Goal: Find contact information: Obtain details needed to contact an individual or organization

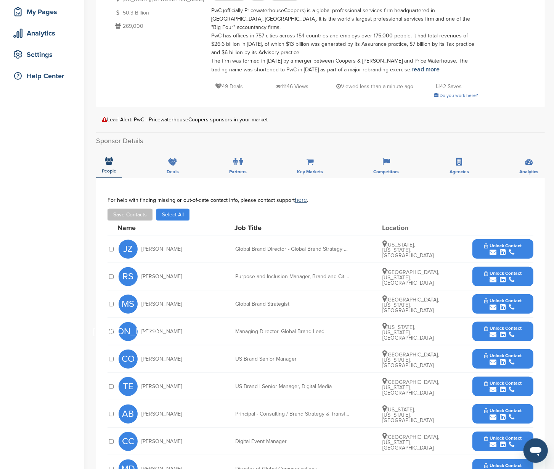
click at [520, 249] on div "submit" at bounding box center [503, 252] width 38 height 7
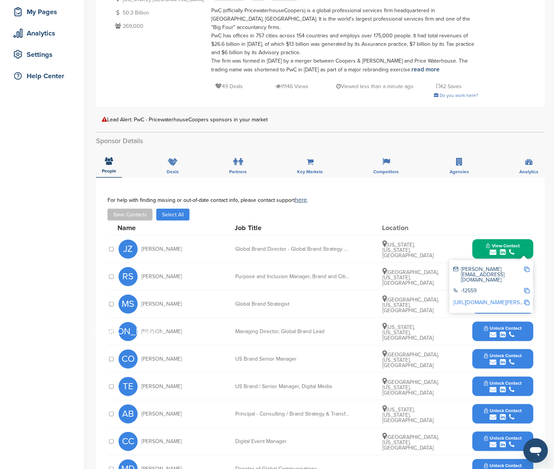
click at [528, 267] on img at bounding box center [526, 268] width 5 height 5
click at [523, 242] on button "View Contact" at bounding box center [503, 248] width 52 height 23
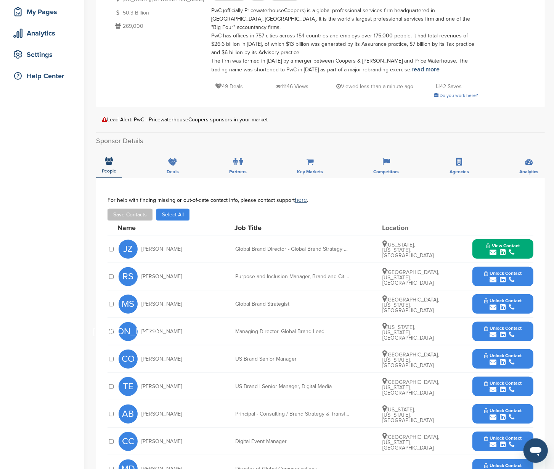
click at [523, 297] on button "Unlock Contact" at bounding box center [503, 303] width 56 height 23
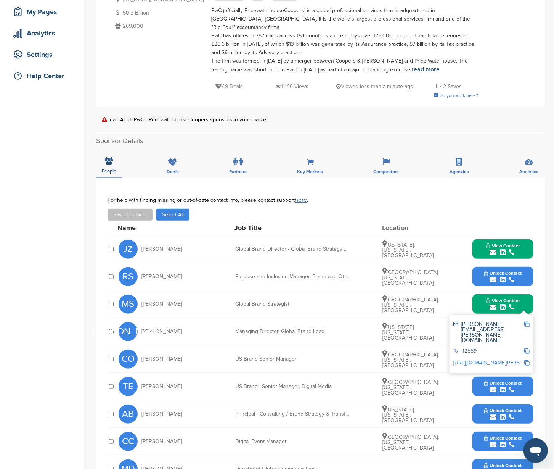
click at [525, 323] on img at bounding box center [526, 323] width 5 height 5
click at [530, 298] on div "View Contact melanie.sachs@pwc.com -12559 http://www.linkedin.com/in/melanie-sy…" at bounding box center [502, 303] width 61 height 19
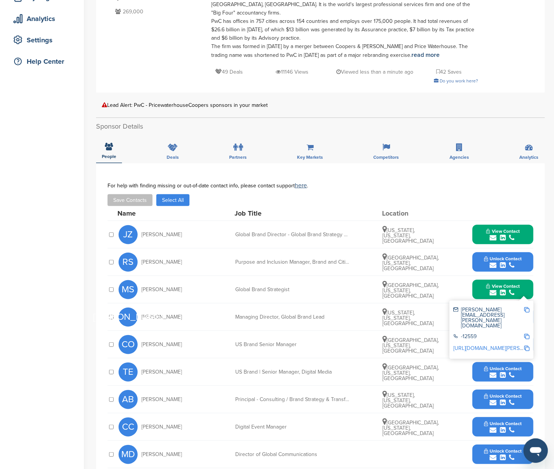
click at [526, 286] on button "View Contact" at bounding box center [503, 289] width 52 height 23
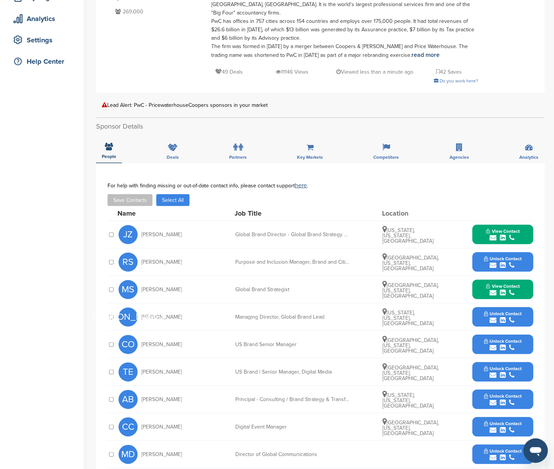
click at [526, 308] on button "Unlock Contact" at bounding box center [503, 316] width 56 height 23
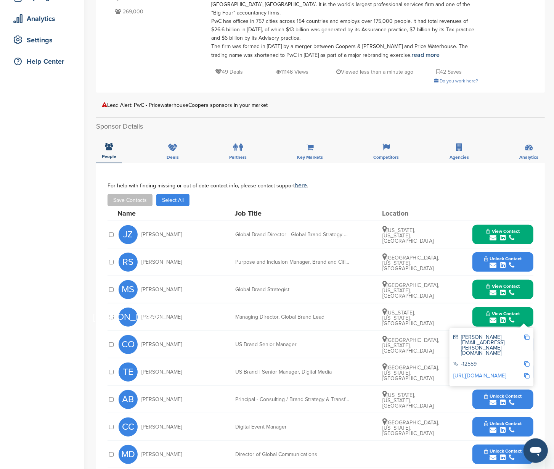
click at [526, 334] on img at bounding box center [526, 336] width 5 height 5
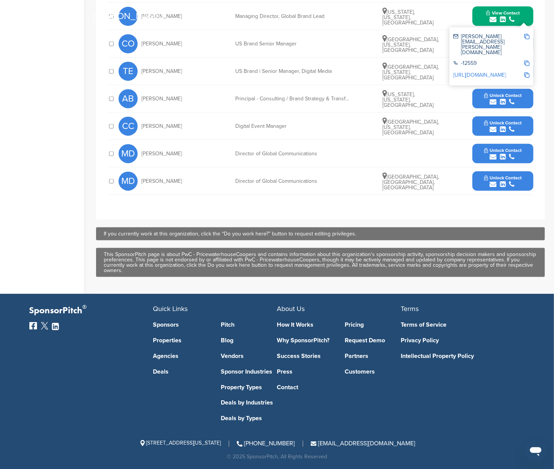
scroll to position [419, 0]
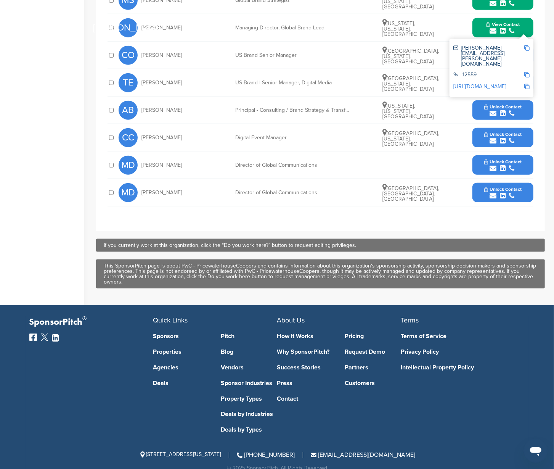
click at [525, 25] on button "View Contact" at bounding box center [503, 27] width 52 height 23
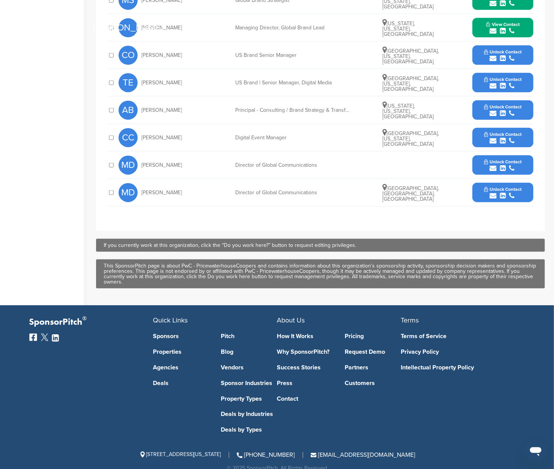
click at [525, 79] on button "Unlock Contact" at bounding box center [503, 82] width 56 height 23
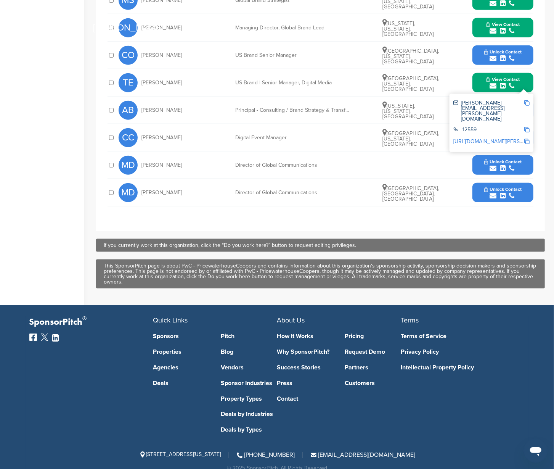
click at [528, 103] on img at bounding box center [526, 102] width 5 height 5
click at [525, 80] on button "View Contact" at bounding box center [503, 82] width 52 height 23
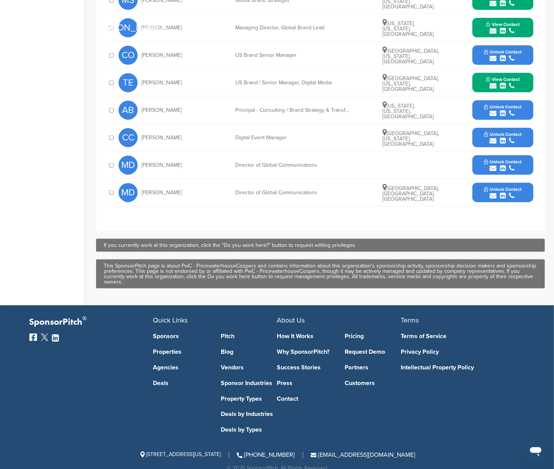
click at [526, 130] on button "Unlock Contact" at bounding box center [503, 137] width 56 height 23
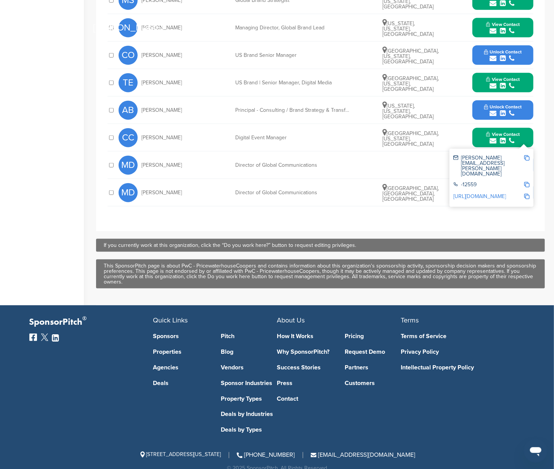
click at [528, 157] on img at bounding box center [526, 157] width 5 height 5
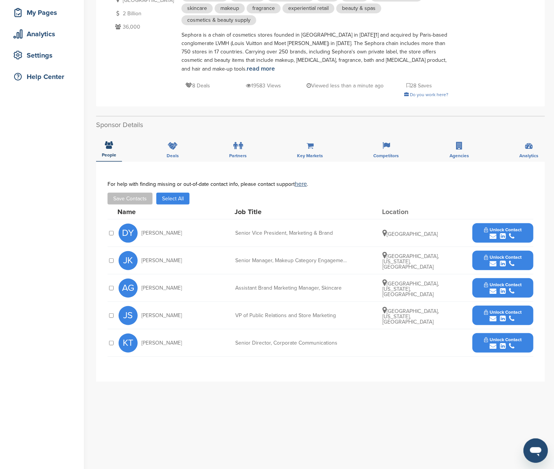
click at [526, 227] on button "Unlock Contact" at bounding box center [503, 232] width 56 height 23
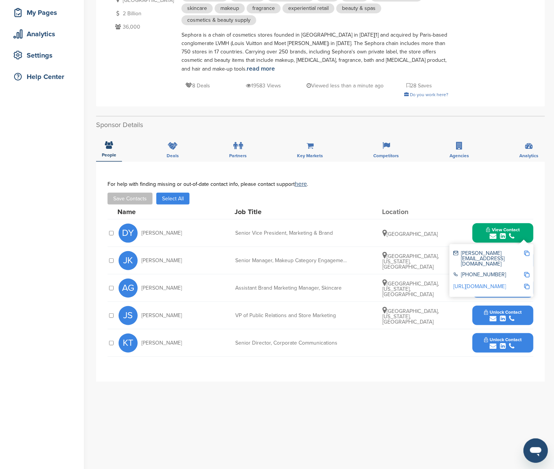
click at [526, 251] on img at bounding box center [526, 252] width 5 height 5
click at [526, 229] on button "View Contact" at bounding box center [503, 232] width 52 height 23
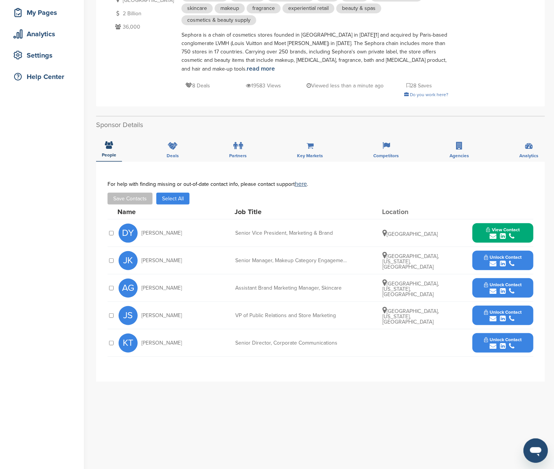
click at [527, 260] on button "Unlock Contact" at bounding box center [503, 260] width 56 height 23
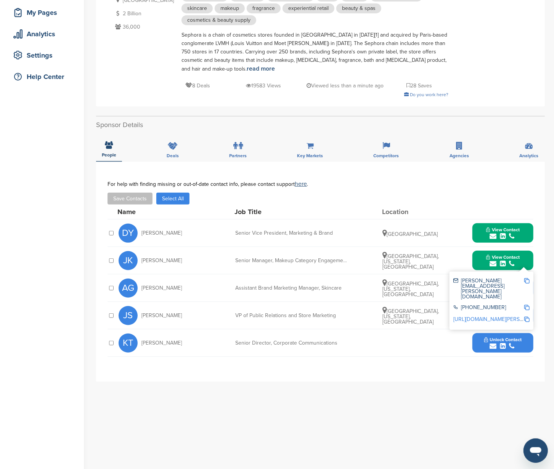
click at [526, 278] on img at bounding box center [526, 280] width 5 height 5
click at [525, 257] on button "View Contact" at bounding box center [503, 260] width 52 height 23
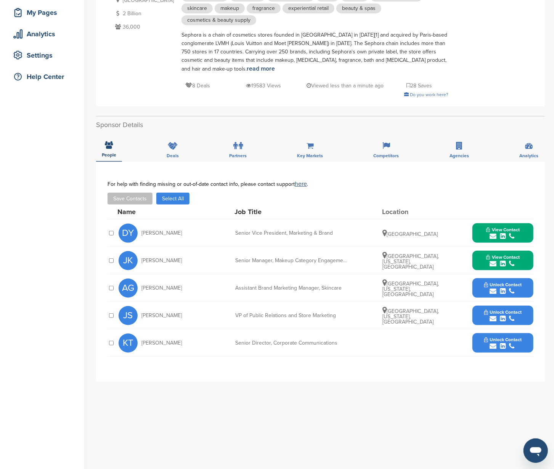
click at [527, 282] on button "Unlock Contact" at bounding box center [503, 287] width 56 height 23
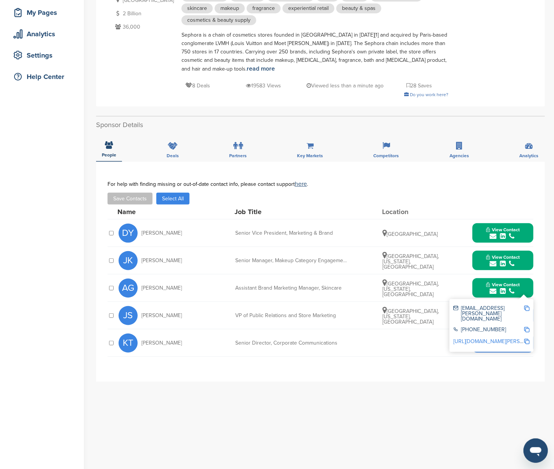
click at [527, 305] on img at bounding box center [526, 307] width 5 height 5
click at [525, 284] on button "View Contact" at bounding box center [503, 287] width 52 height 23
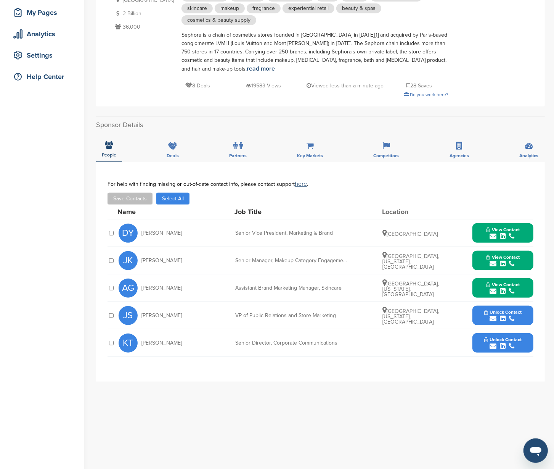
click at [526, 315] on button "Unlock Contact" at bounding box center [503, 315] width 56 height 23
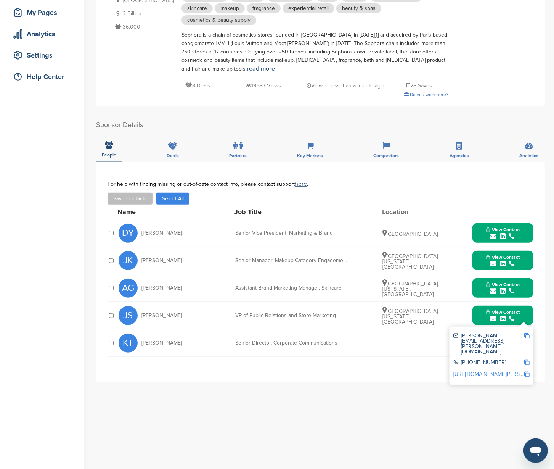
click at [526, 333] on img at bounding box center [526, 335] width 5 height 5
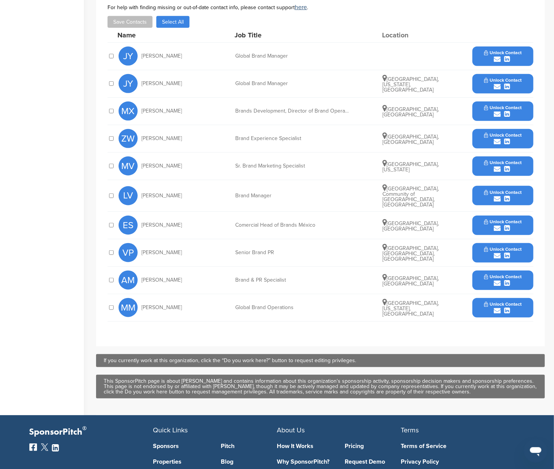
scroll to position [202, 0]
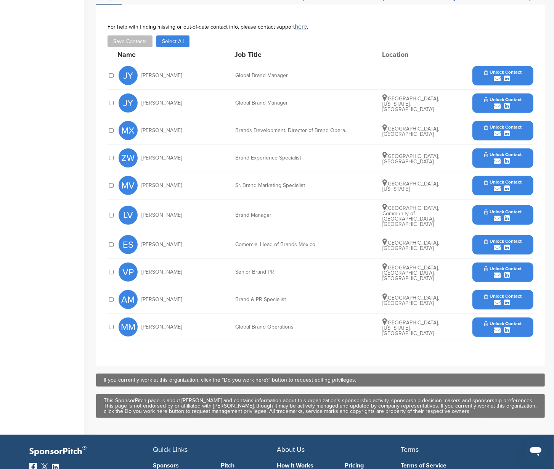
click at [525, 79] on button "Unlock Contact" at bounding box center [503, 75] width 56 height 23
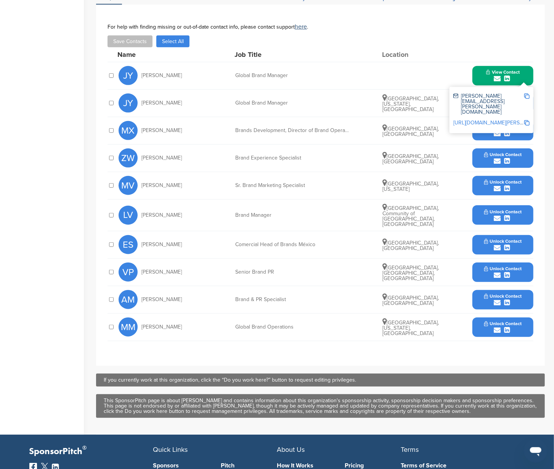
click at [525, 94] on img at bounding box center [526, 95] width 5 height 5
click at [520, 74] on button "View Contact" at bounding box center [503, 75] width 52 height 23
click at [523, 99] on button "Unlock Contact" at bounding box center [503, 102] width 56 height 23
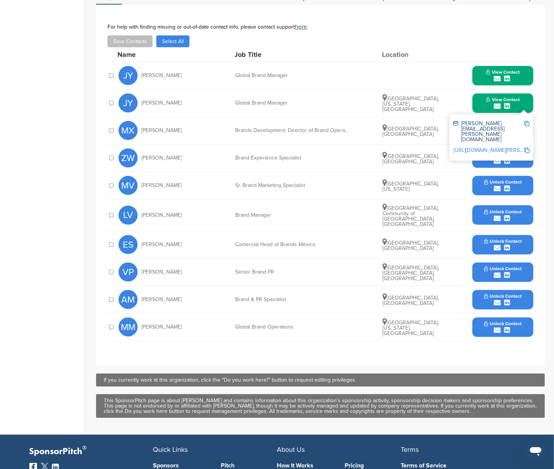
click at [526, 123] on img at bounding box center [526, 123] width 5 height 5
click at [522, 101] on button "View Contact" at bounding box center [503, 102] width 52 height 23
click at [523, 126] on button "Unlock Contact" at bounding box center [503, 130] width 56 height 23
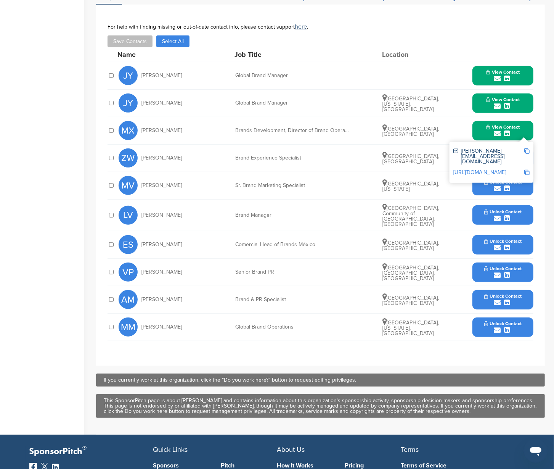
click at [526, 148] on img at bounding box center [526, 150] width 5 height 5
click at [525, 128] on button "View Contact" at bounding box center [503, 130] width 52 height 23
click at [522, 158] on button "Unlock Contact" at bounding box center [503, 157] width 56 height 23
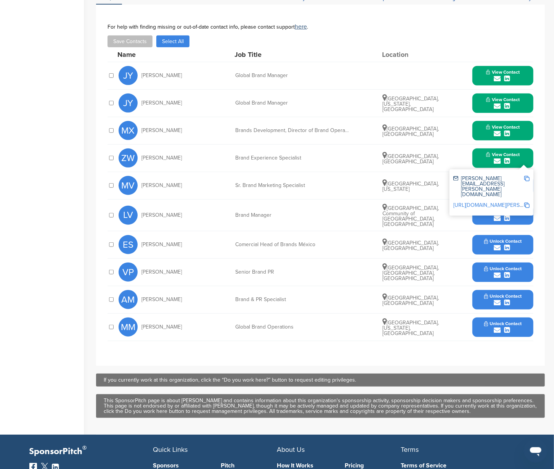
click at [528, 176] on img at bounding box center [526, 178] width 5 height 5
click at [522, 158] on button "View Contact" at bounding box center [503, 157] width 52 height 23
click at [524, 214] on button "Unlock Contact" at bounding box center [503, 215] width 56 height 23
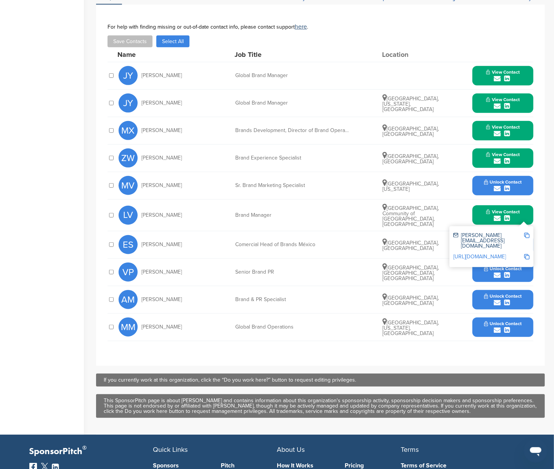
click at [528, 233] on img at bounding box center [526, 235] width 5 height 5
click at [525, 214] on button "View Contact" at bounding box center [503, 215] width 52 height 23
click at [526, 291] on button "Unlock Contact" at bounding box center [503, 299] width 56 height 23
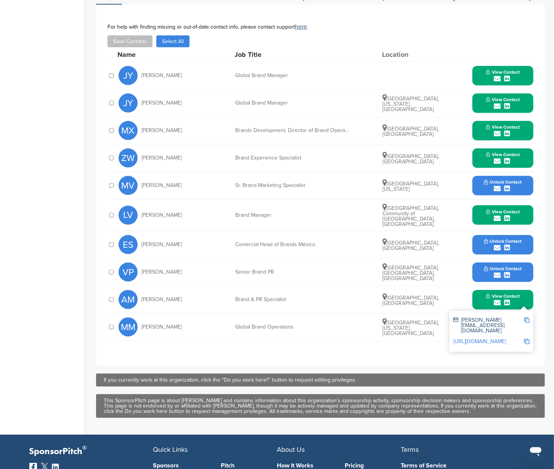
click at [525, 318] on div at bounding box center [526, 325] width 5 height 16
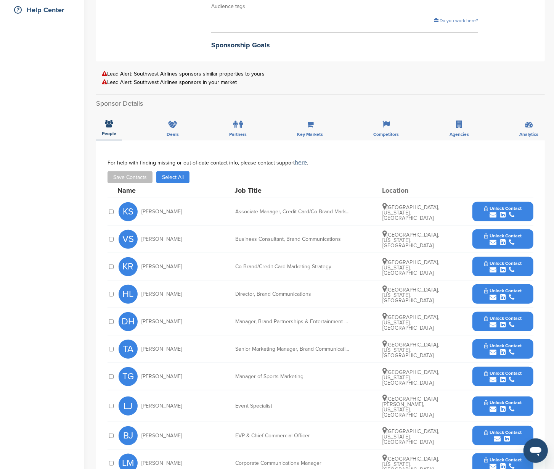
scroll to position [213, 0]
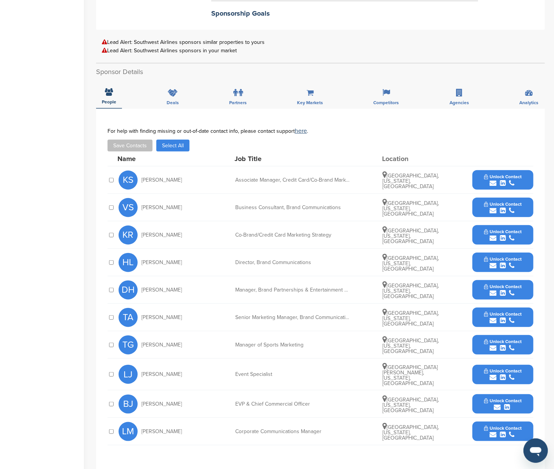
click at [527, 282] on button "Unlock Contact" at bounding box center [503, 289] width 56 height 23
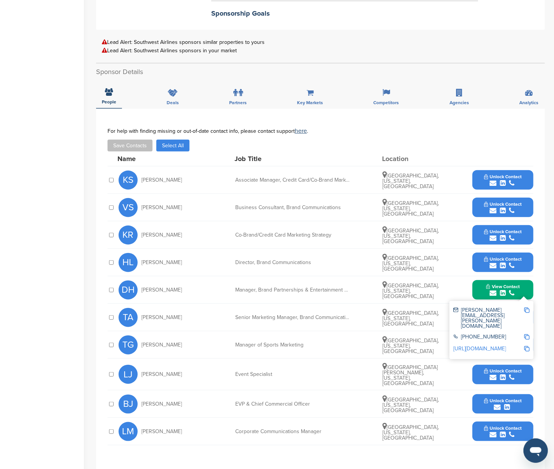
click at [525, 307] on img at bounding box center [526, 309] width 5 height 5
click at [524, 286] on button "View Contact" at bounding box center [503, 289] width 52 height 23
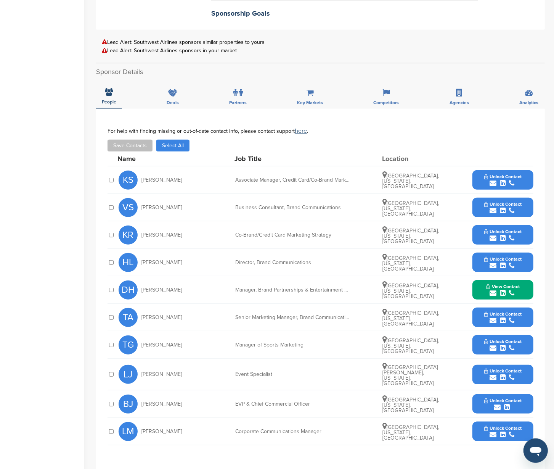
click at [526, 310] on button "Unlock Contact" at bounding box center [503, 317] width 56 height 23
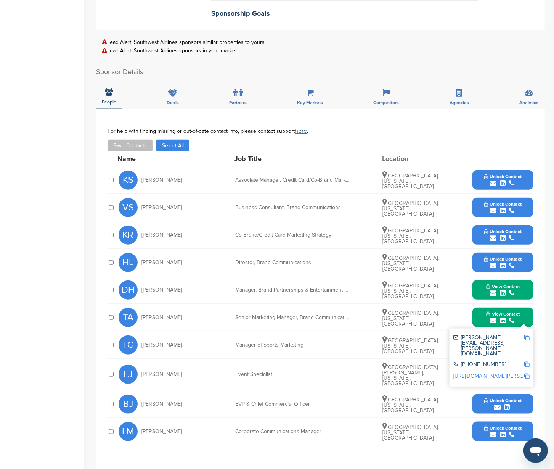
click at [526, 335] on img at bounding box center [526, 337] width 5 height 5
click at [526, 310] on button "View Contact" at bounding box center [503, 317] width 52 height 23
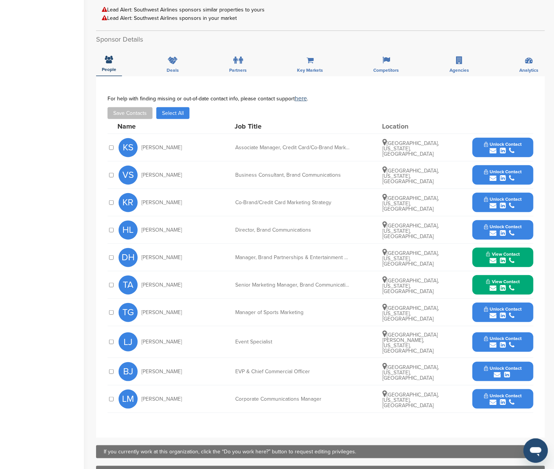
scroll to position [278, 0]
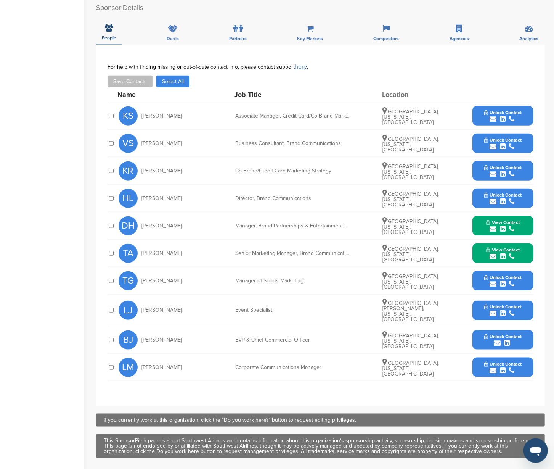
click at [528, 302] on button "Unlock Contact" at bounding box center [503, 309] width 56 height 23
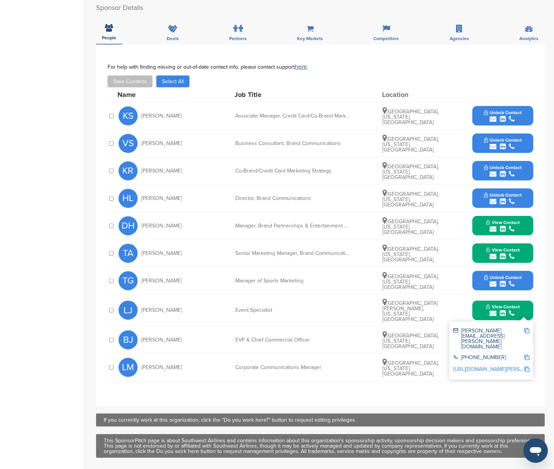
click at [526, 328] on img at bounding box center [526, 330] width 5 height 5
click at [525, 136] on button "Unlock Contact" at bounding box center [503, 143] width 56 height 23
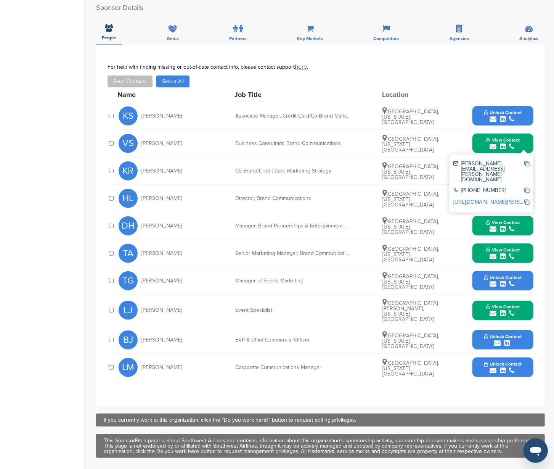
click at [527, 162] on img at bounding box center [526, 163] width 5 height 5
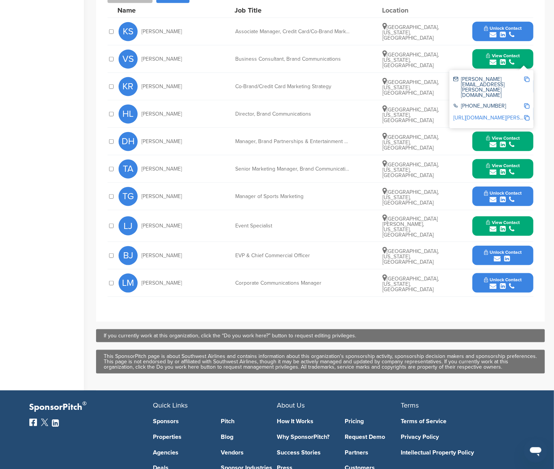
scroll to position [0, 0]
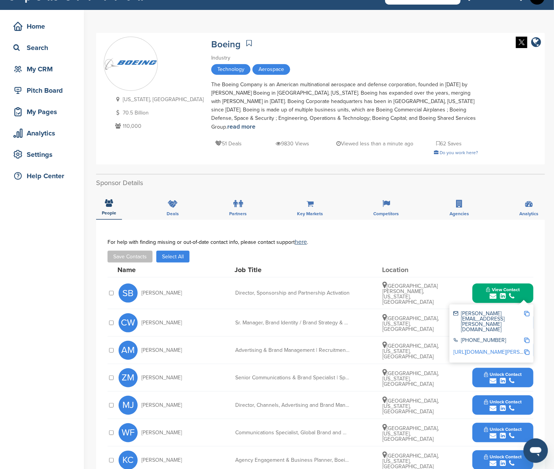
scroll to position [16, 0]
click at [525, 311] on img at bounding box center [526, 313] width 5 height 5
click at [528, 281] on button "View Contact" at bounding box center [503, 292] width 52 height 23
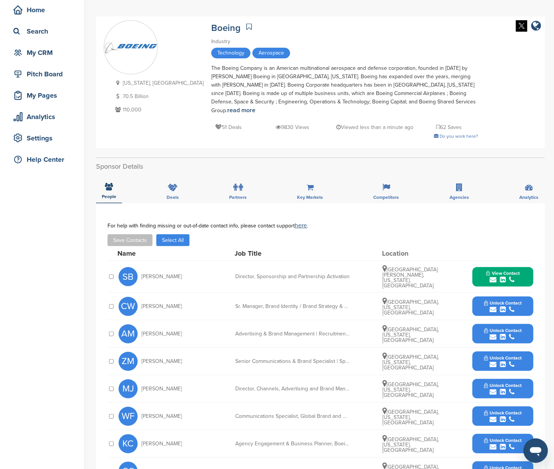
scroll to position [53, 0]
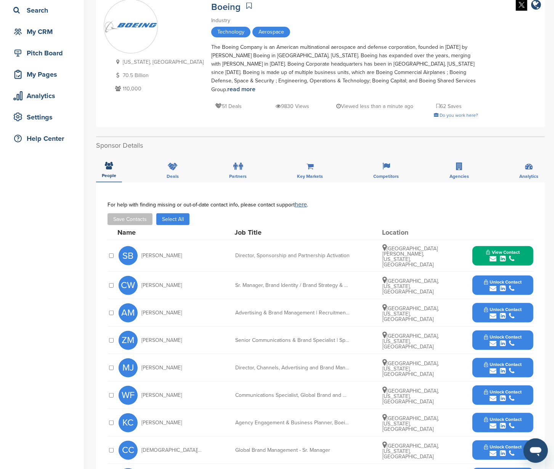
click at [528, 301] on button "Unlock Contact" at bounding box center [503, 312] width 56 height 23
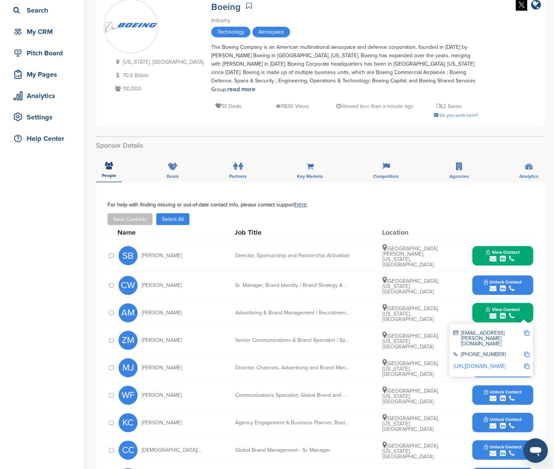
click at [528, 330] on img at bounding box center [526, 332] width 5 height 5
click at [525, 301] on button "View Contact" at bounding box center [503, 312] width 52 height 23
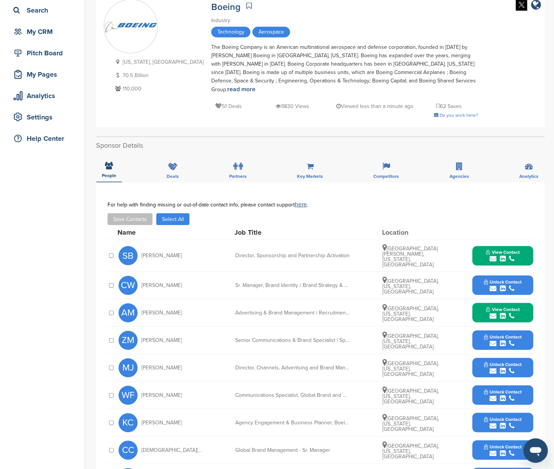
click at [525, 329] on button "Unlock Contact" at bounding box center [503, 340] width 56 height 23
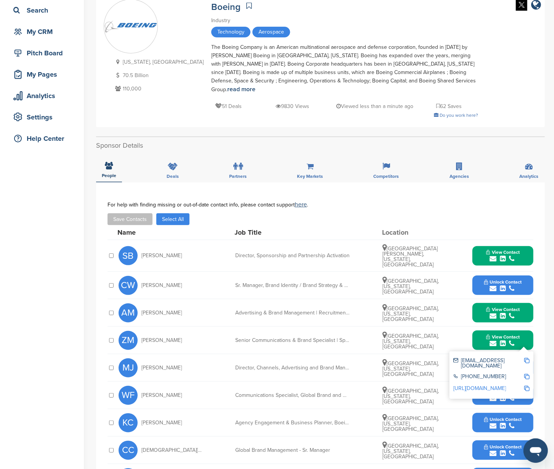
click at [526, 358] on img at bounding box center [526, 360] width 5 height 5
click at [528, 329] on button "View Contact" at bounding box center [503, 340] width 52 height 23
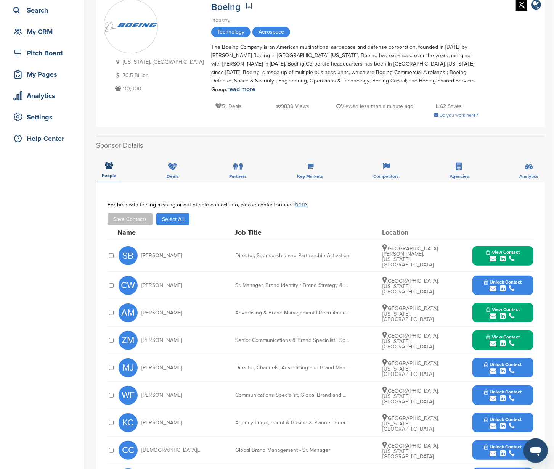
click at [525, 356] on button "Unlock Contact" at bounding box center [503, 367] width 56 height 23
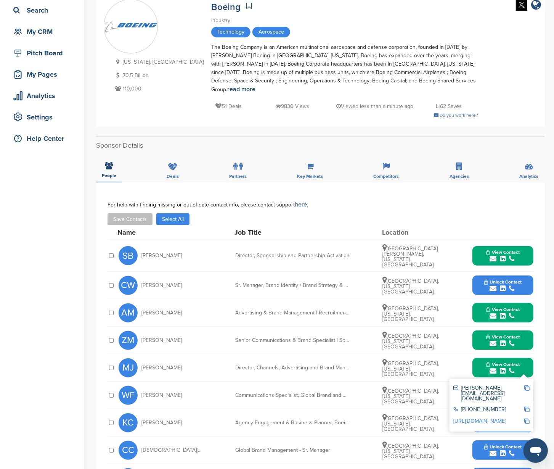
click at [524, 385] on img at bounding box center [526, 387] width 5 height 5
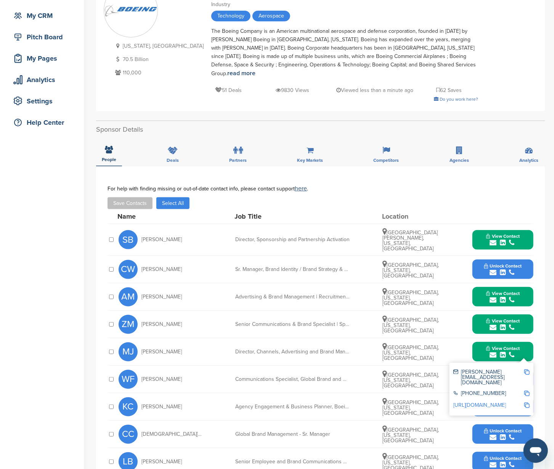
scroll to position [101, 0]
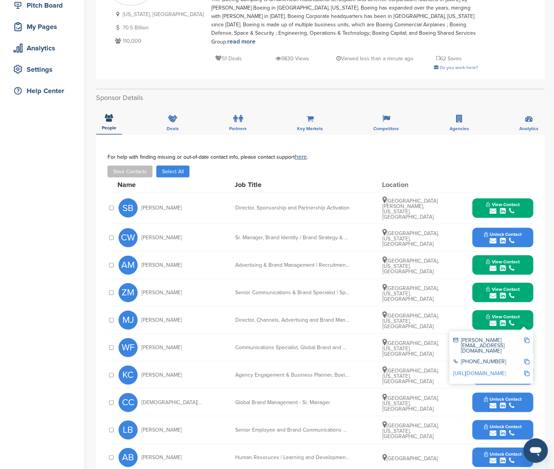
click at [526, 308] on button "View Contact" at bounding box center [503, 319] width 52 height 23
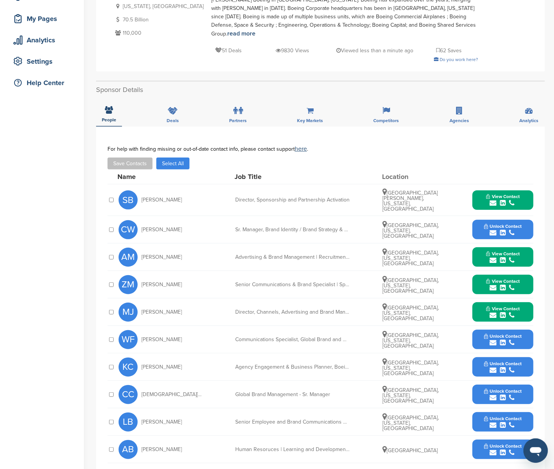
scroll to position [0, 0]
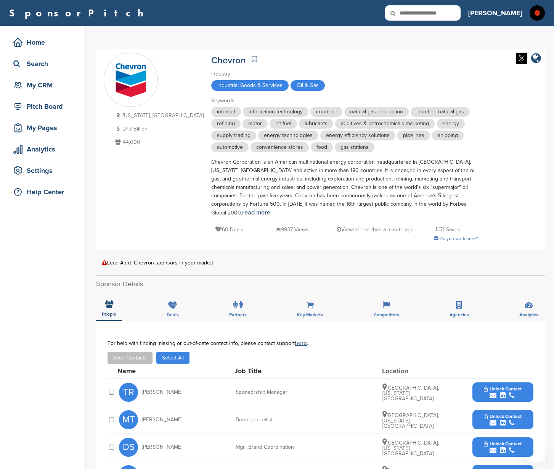
click at [519, 386] on span "Unlock Contact" at bounding box center [503, 388] width 38 height 5
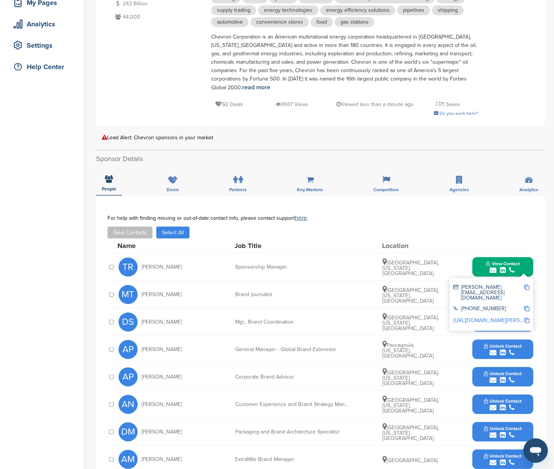
click at [526, 290] on img at bounding box center [526, 286] width 5 height 5
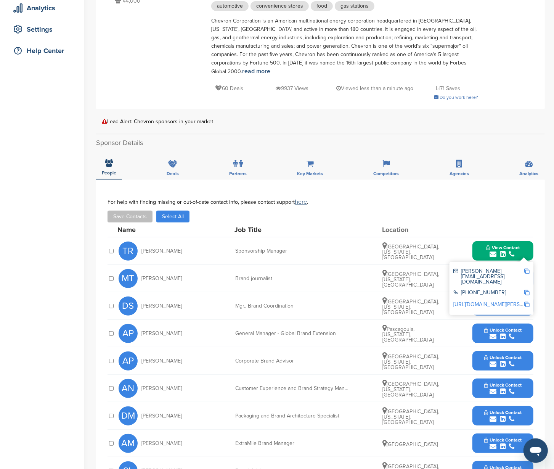
scroll to position [200, 0]
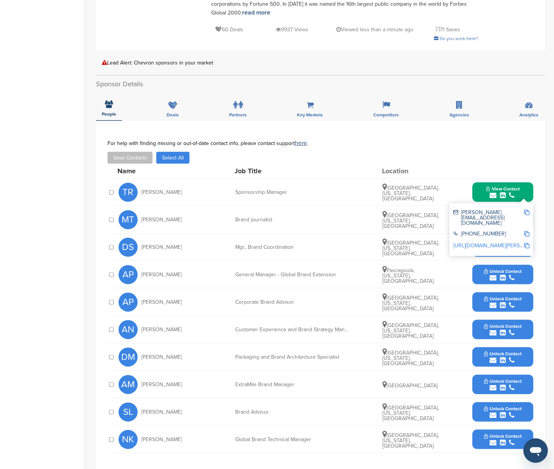
click at [525, 199] on button "View Contact" at bounding box center [503, 192] width 52 height 23
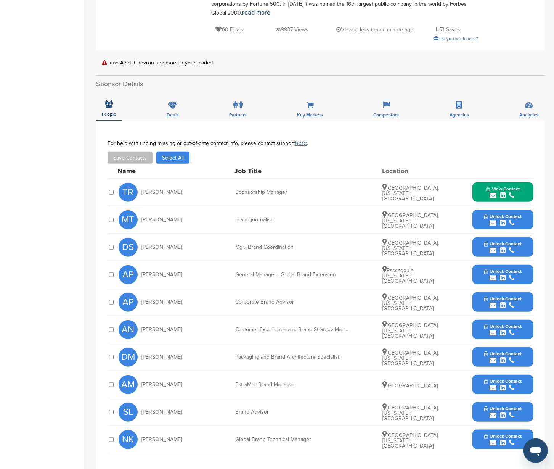
click at [528, 252] on button "Unlock Contact" at bounding box center [503, 247] width 56 height 23
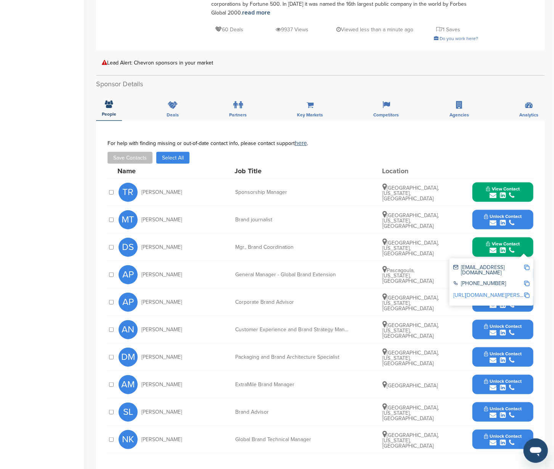
click at [528, 270] on img at bounding box center [526, 267] width 5 height 5
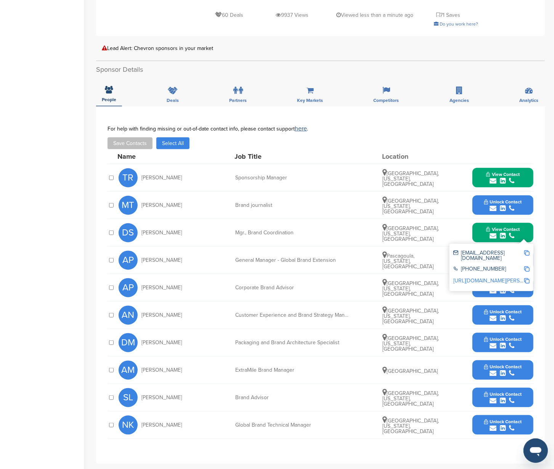
scroll to position [249, 0]
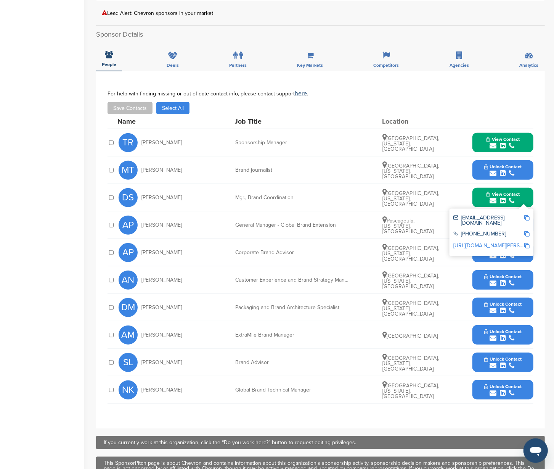
click at [528, 203] on button "View Contact" at bounding box center [503, 197] width 52 height 23
click at [528, 262] on button "Unlock Contact" at bounding box center [503, 252] width 56 height 23
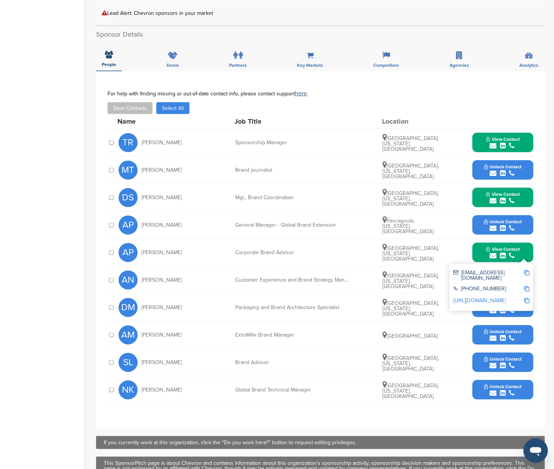
click at [525, 275] on img at bounding box center [526, 272] width 5 height 5
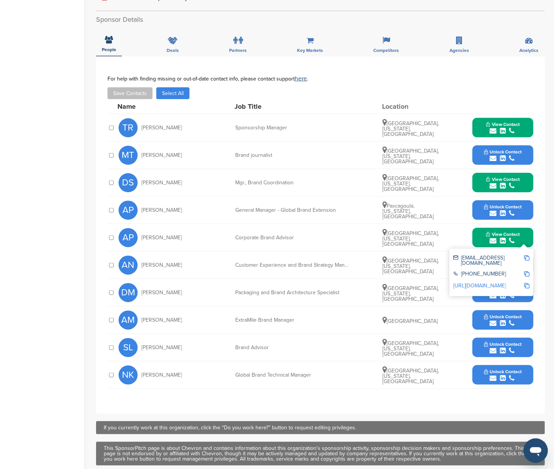
scroll to position [299, 0]
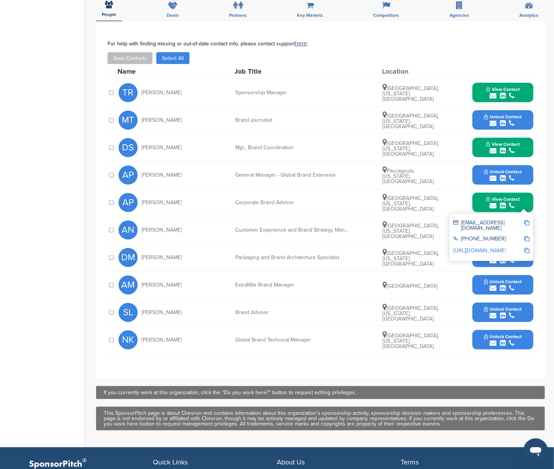
click at [525, 186] on button "Unlock Contact" at bounding box center [503, 175] width 56 height 23
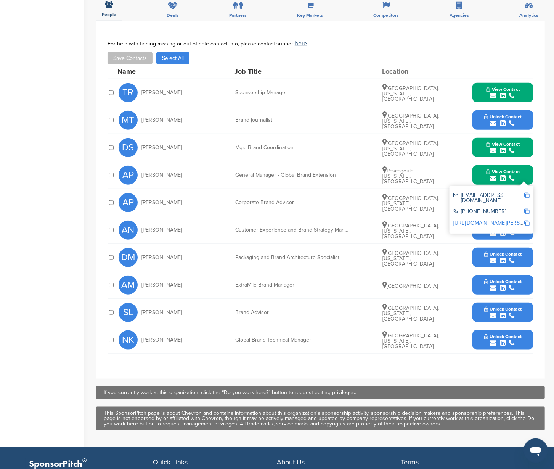
click at [526, 198] on img at bounding box center [526, 195] width 5 height 5
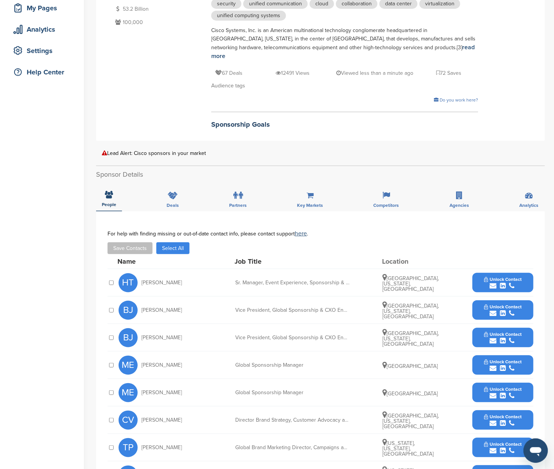
scroll to position [122, 0]
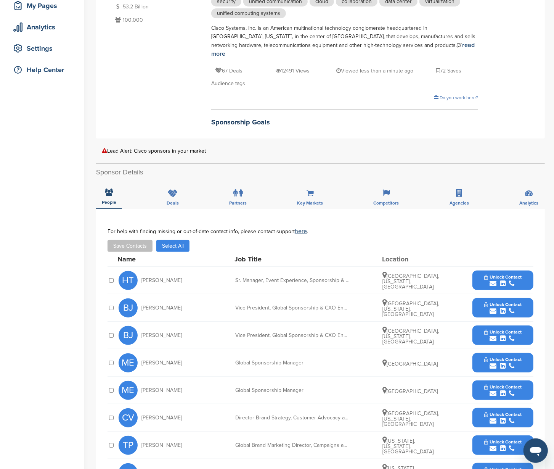
click at [526, 269] on button "Unlock Contact" at bounding box center [503, 280] width 56 height 23
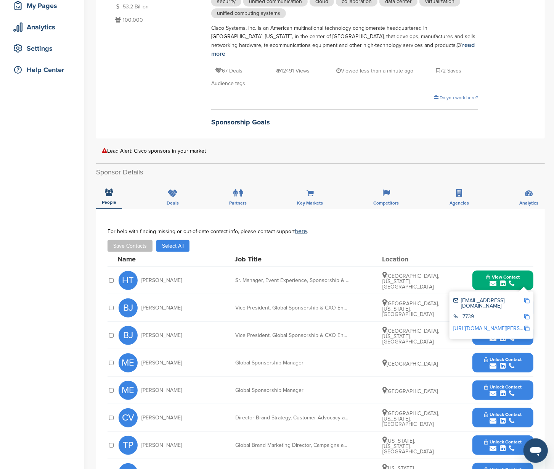
click at [525, 298] on img at bounding box center [526, 300] width 5 height 5
click at [525, 269] on button "View Contact" at bounding box center [503, 280] width 52 height 23
click at [526, 296] on button "Unlock Contact" at bounding box center [503, 307] width 56 height 23
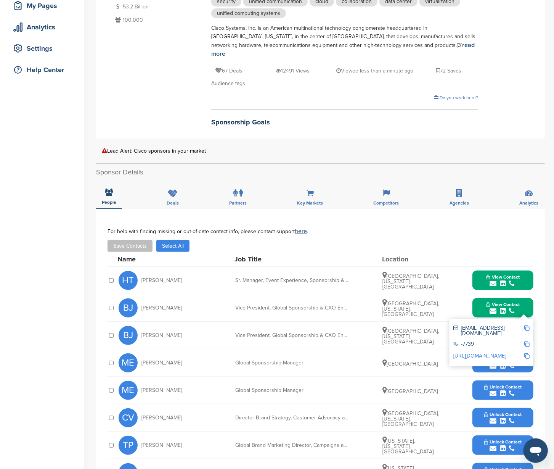
click at [525, 325] on img at bounding box center [526, 327] width 5 height 5
click at [505, 240] on div "Save Contacts Select All" at bounding box center [321, 246] width 426 height 12
click at [530, 298] on div "View Contact bryanjon@cisco.com -7739 http://www.linkedin.com/in/belliottjones" at bounding box center [502, 307] width 61 height 19
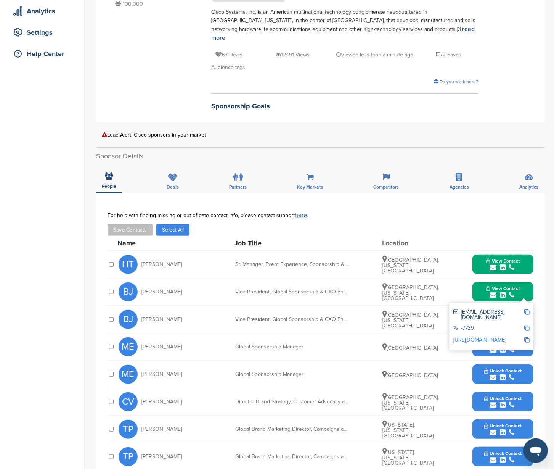
scroll to position [170, 0]
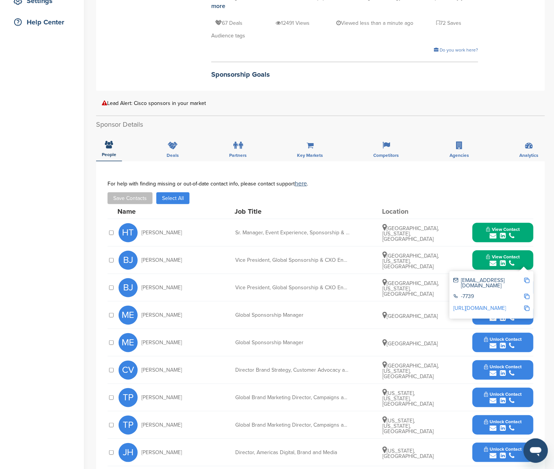
click at [525, 249] on button "View Contact" at bounding box center [503, 260] width 52 height 23
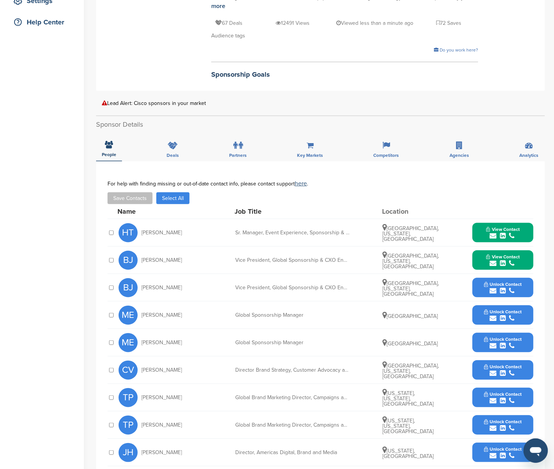
click at [529, 277] on button "Unlock Contact" at bounding box center [503, 287] width 56 height 23
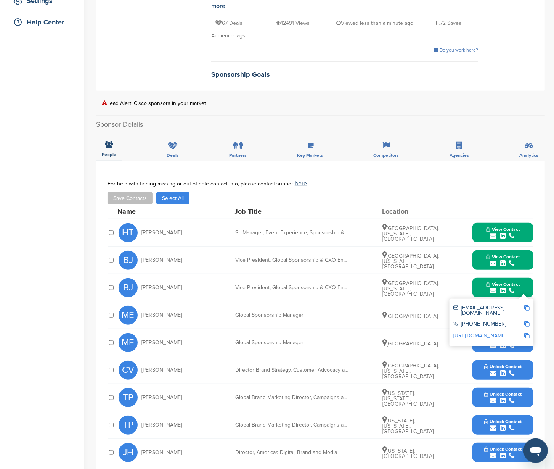
click at [528, 305] on img at bounding box center [526, 307] width 5 height 5
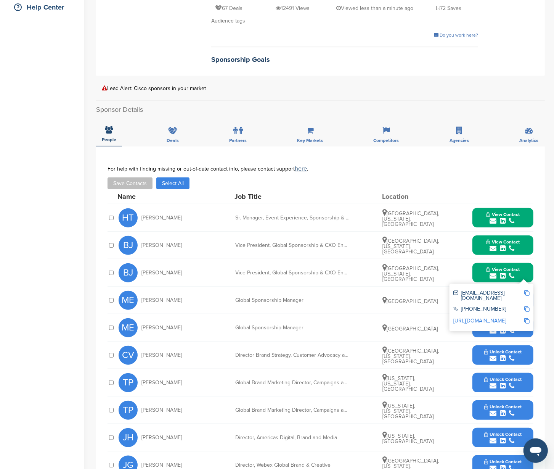
scroll to position [216, 0]
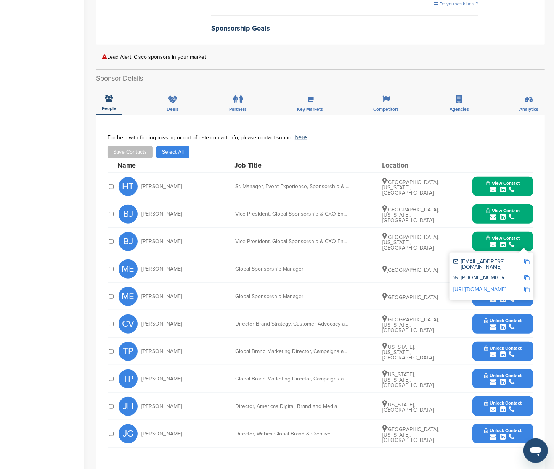
click at [526, 231] on button "View Contact" at bounding box center [503, 241] width 52 height 23
click at [523, 257] on button "Unlock Contact" at bounding box center [503, 268] width 56 height 23
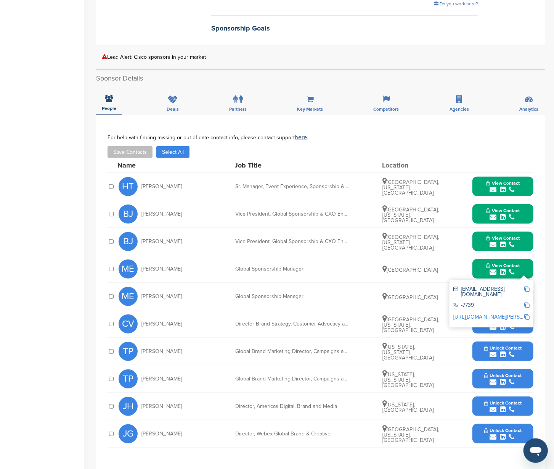
click at [525, 286] on img at bounding box center [526, 288] width 5 height 5
click at [525, 257] on button "View Contact" at bounding box center [503, 268] width 52 height 23
click at [525, 285] on button "Unlock Contact" at bounding box center [503, 296] width 56 height 23
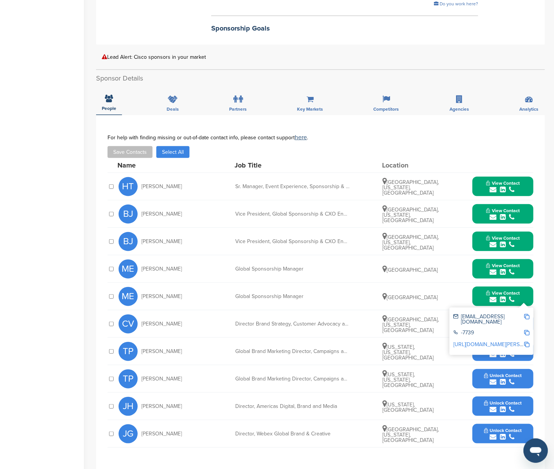
click at [528, 314] on img at bounding box center [526, 316] width 5 height 5
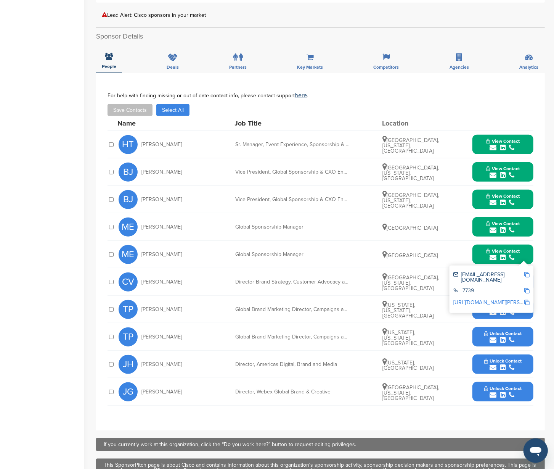
scroll to position [287, 0]
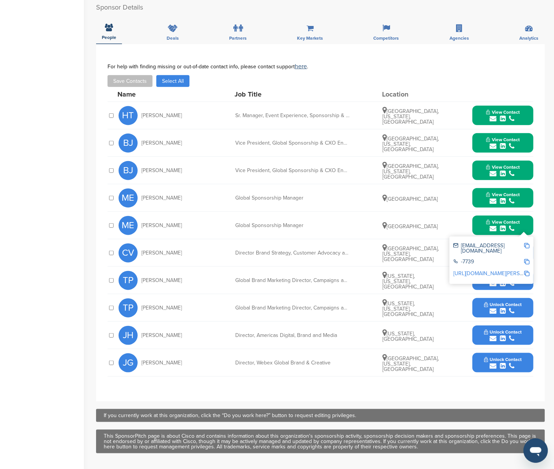
click at [525, 214] on button "View Contact" at bounding box center [503, 225] width 52 height 23
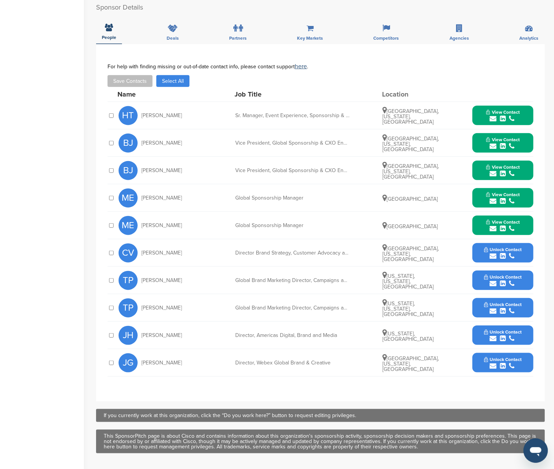
click at [531, 270] on div "Unlock Contact" at bounding box center [502, 279] width 61 height 19
click at [528, 269] on button "Unlock Contact" at bounding box center [503, 280] width 56 height 23
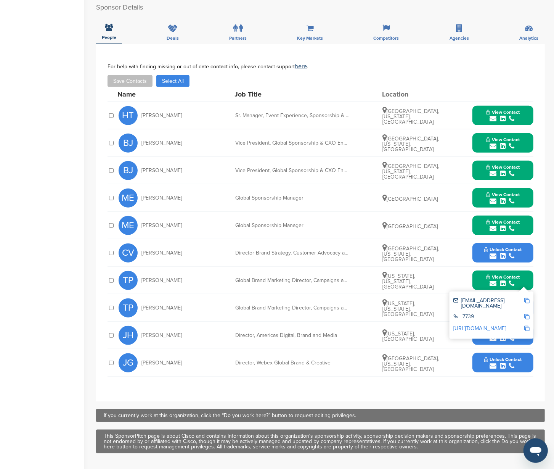
click at [528, 298] on img at bounding box center [526, 300] width 5 height 5
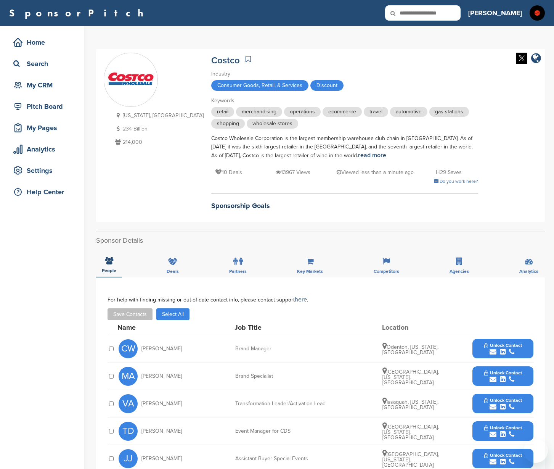
click at [525, 337] on button "Unlock Contact" at bounding box center [503, 348] width 56 height 23
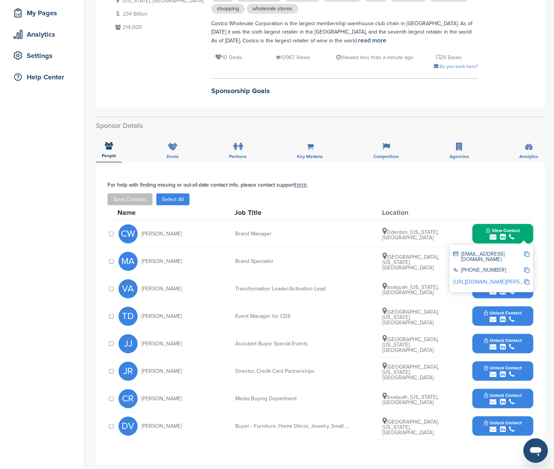
click at [526, 251] on img at bounding box center [526, 253] width 5 height 5
click at [522, 233] on button "View Contact" at bounding box center [503, 233] width 52 height 23
click at [528, 259] on button "Unlock Contact" at bounding box center [503, 261] width 56 height 23
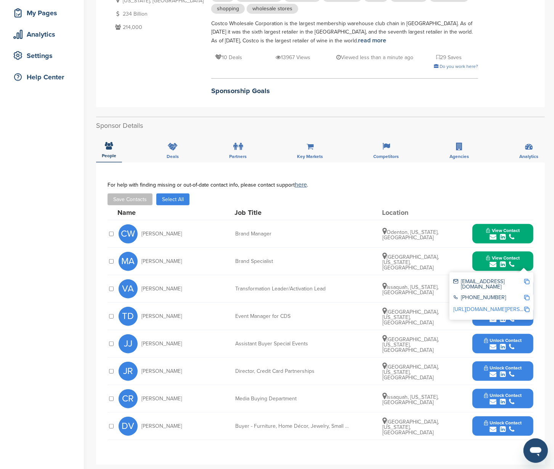
click at [528, 279] on img at bounding box center [526, 281] width 5 height 5
click at [528, 258] on button "View Contact" at bounding box center [503, 261] width 52 height 23
click at [530, 315] on button "Unlock Contact" at bounding box center [503, 316] width 56 height 23
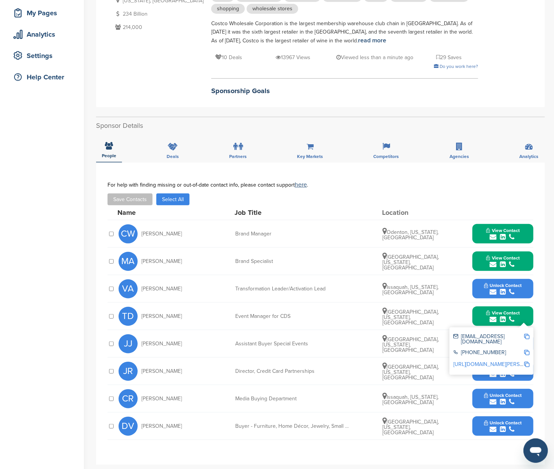
click at [526, 335] on img at bounding box center [526, 336] width 5 height 5
click at [525, 311] on button "View Contact" at bounding box center [503, 316] width 52 height 23
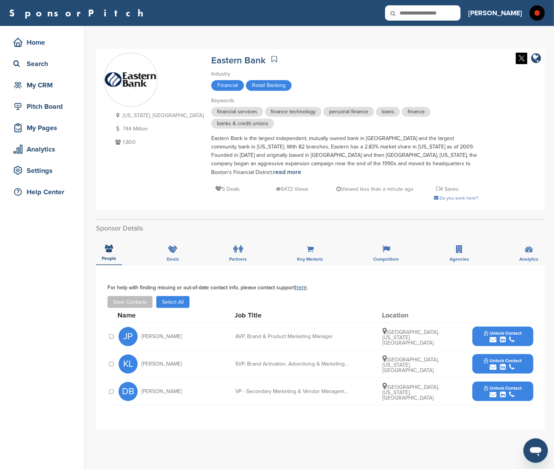
click at [528, 359] on button "Unlock Contact" at bounding box center [503, 363] width 56 height 23
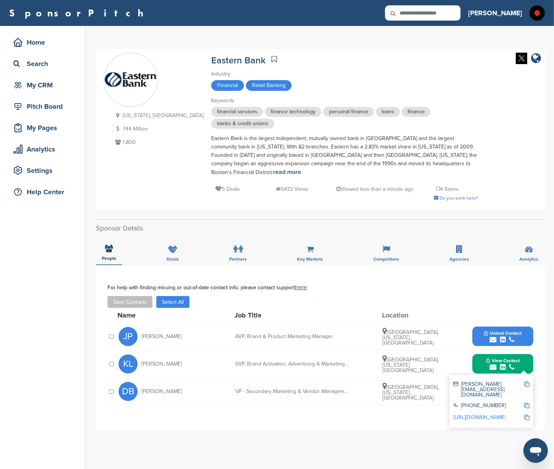
click at [525, 383] on img at bounding box center [526, 383] width 5 height 5
click at [526, 362] on button "View Contact" at bounding box center [503, 363] width 52 height 23
click at [524, 390] on button "Unlock Contact" at bounding box center [503, 391] width 56 height 23
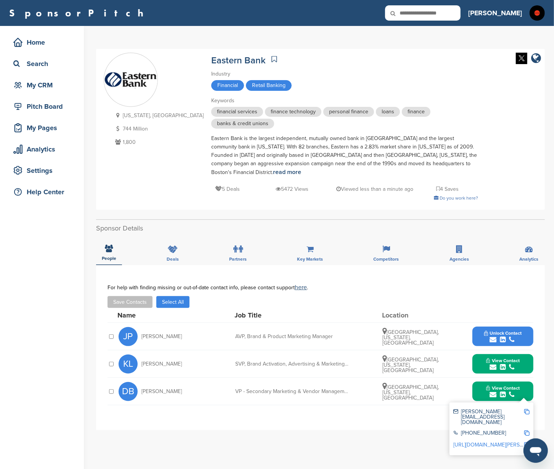
click at [526, 411] on img at bounding box center [526, 411] width 5 height 5
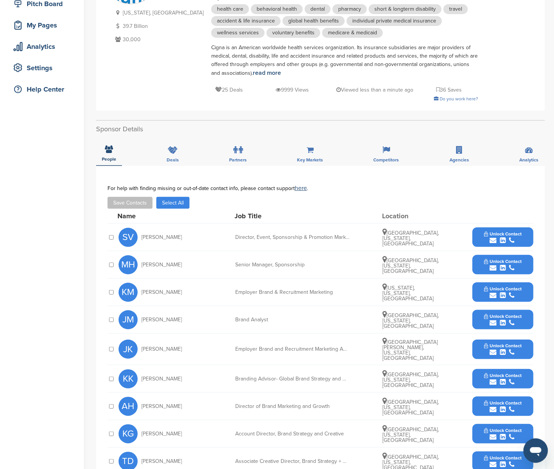
click at [525, 233] on button "Unlock Contact" at bounding box center [503, 237] width 56 height 23
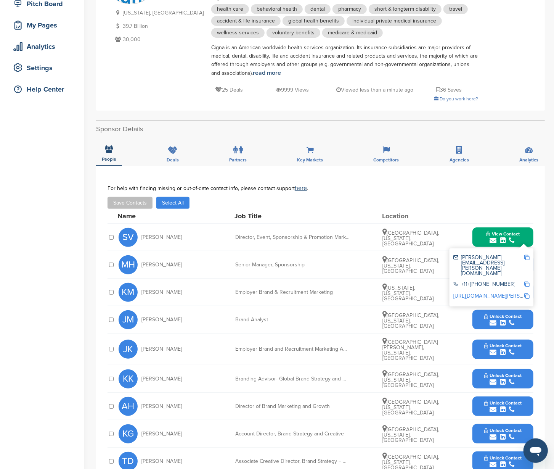
click at [525, 255] on img at bounding box center [526, 257] width 5 height 5
click at [522, 230] on button "View Contact" at bounding box center [503, 237] width 52 height 23
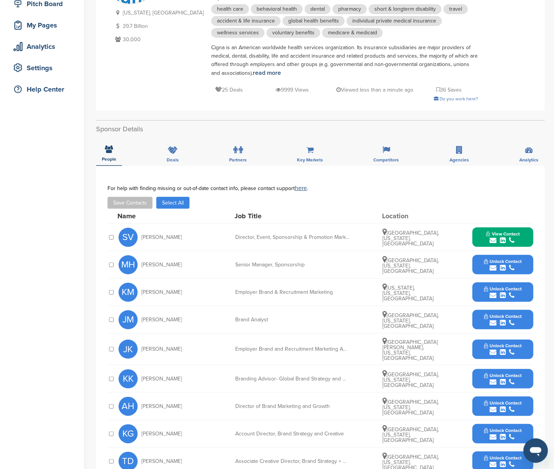
click at [527, 258] on button "Unlock Contact" at bounding box center [503, 264] width 56 height 23
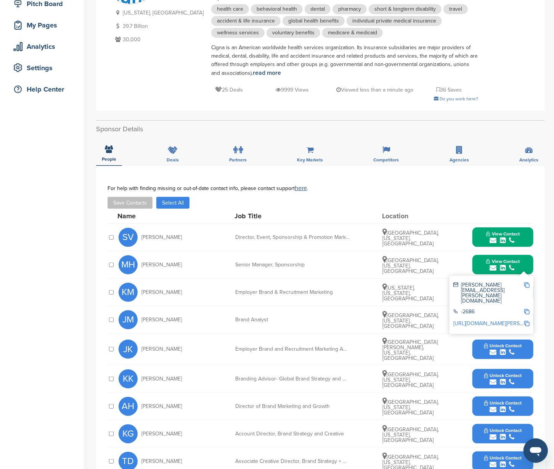
click at [525, 284] on img at bounding box center [526, 284] width 5 height 5
click at [521, 260] on button "View Contact" at bounding box center [503, 264] width 52 height 23
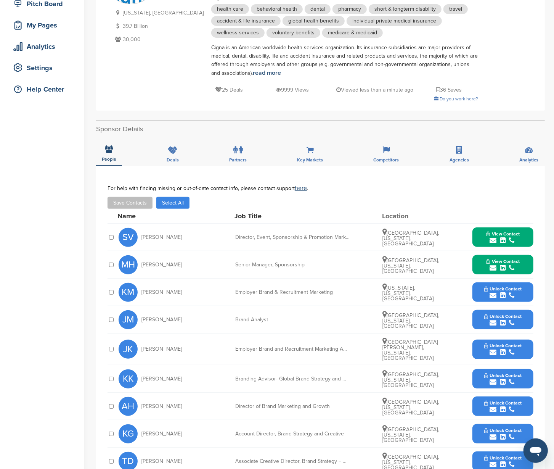
click at [521, 292] on div "submit" at bounding box center [503, 295] width 38 height 7
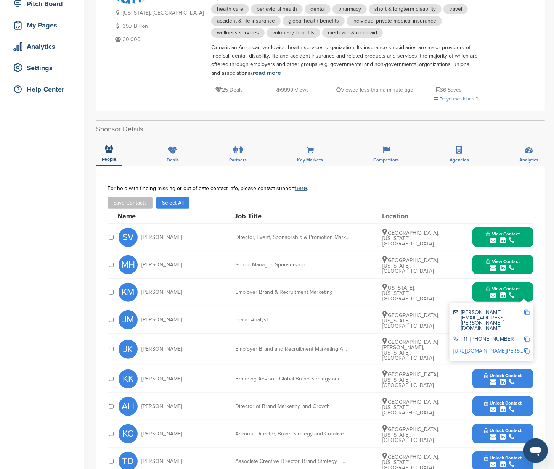
click at [525, 311] on img at bounding box center [526, 312] width 5 height 5
click at [530, 283] on div "View Contact krista.mobbs@cigna.com +11+800-233-3264 http://www.linkedin.com/in…" at bounding box center [502, 291] width 61 height 19
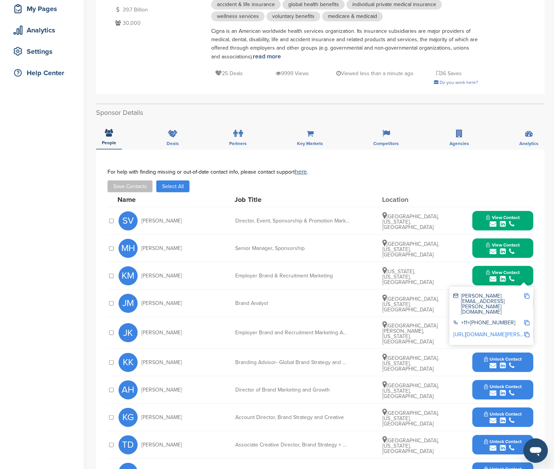
scroll to position [147, 0]
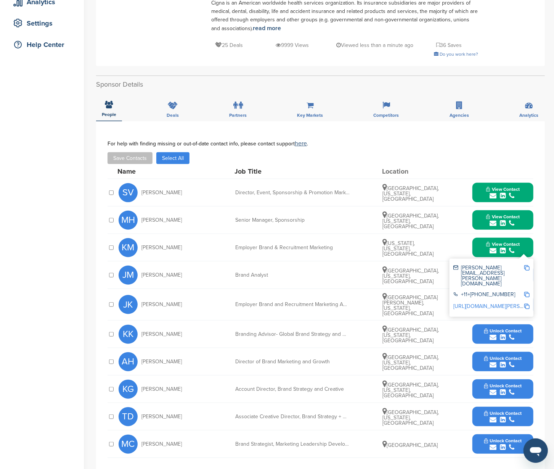
click at [406, 278] on div "Los Angeles, California, United States" at bounding box center [410, 275] width 57 height 18
click at [530, 241] on div "View Contact krista.mobbs@cigna.com +11+800-233-3264 http://www.linkedin.com/in…" at bounding box center [502, 246] width 61 height 19
click at [528, 244] on button "View Contact" at bounding box center [503, 247] width 52 height 23
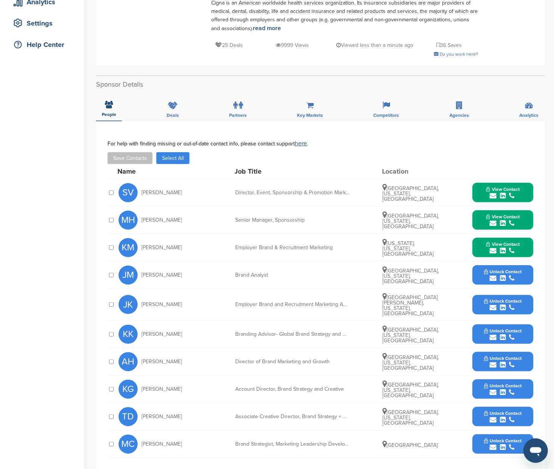
scroll to position [0, 0]
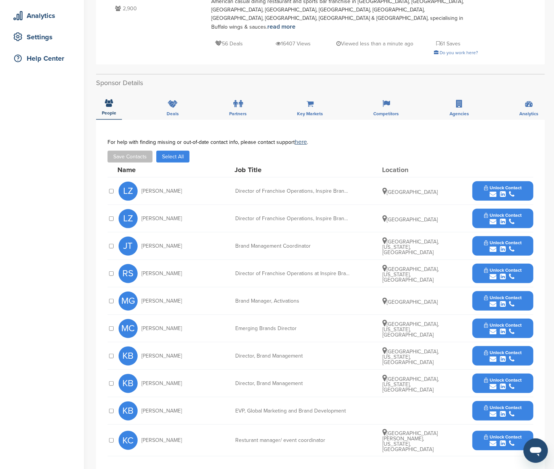
scroll to position [159, 0]
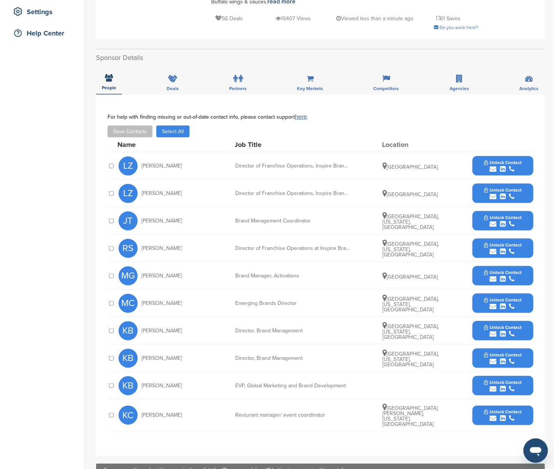
click at [520, 215] on span "Unlock Contact" at bounding box center [503, 217] width 38 height 5
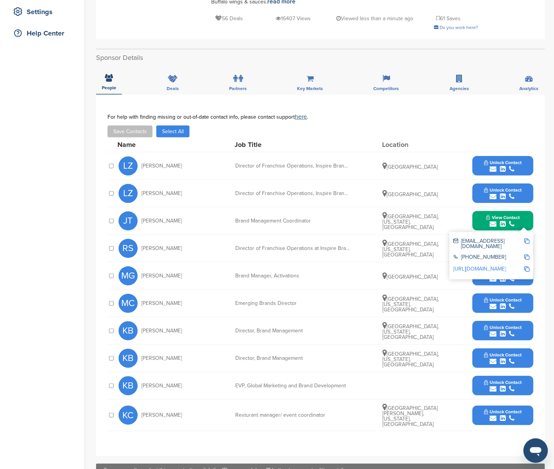
click at [526, 238] on img at bounding box center [526, 240] width 5 height 5
click at [523, 209] on button "View Contact" at bounding box center [503, 220] width 52 height 23
click at [528, 292] on button "Unlock Contact" at bounding box center [503, 303] width 56 height 23
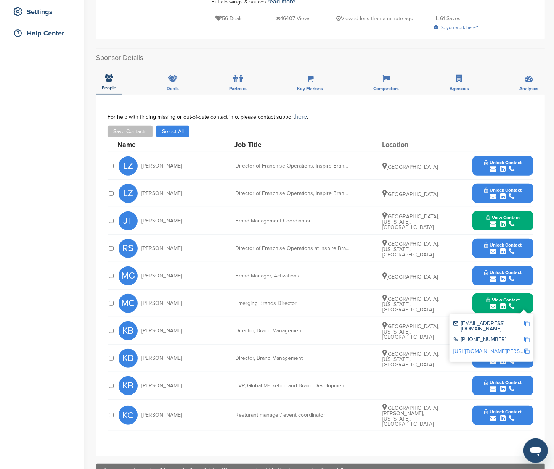
click at [526, 321] on img at bounding box center [526, 323] width 5 height 5
click at [525, 265] on button "Unlock Contact" at bounding box center [503, 275] width 56 height 23
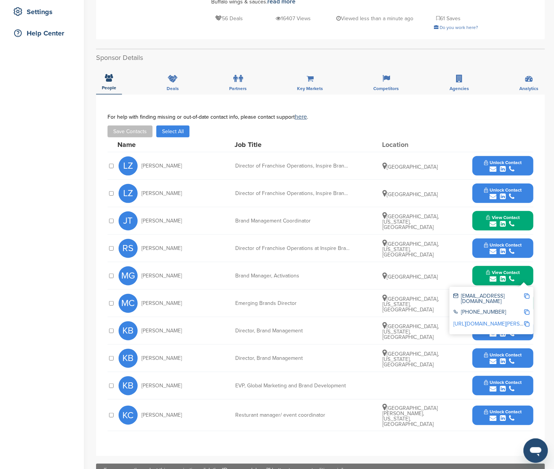
click at [526, 293] on img at bounding box center [526, 295] width 5 height 5
click at [467, 125] on div "Save Contacts Select All" at bounding box center [321, 131] width 426 height 12
click at [531, 156] on div "Unlock Contact" at bounding box center [502, 165] width 61 height 19
click at [528, 155] on button "Unlock Contact" at bounding box center [503, 165] width 56 height 23
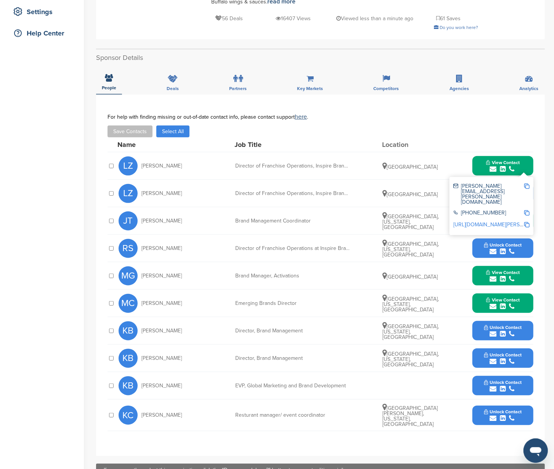
click at [526, 183] on img at bounding box center [526, 185] width 5 height 5
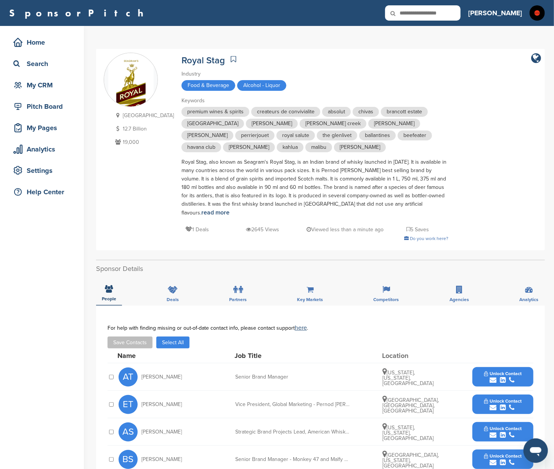
click at [231, 58] on icon at bounding box center [233, 59] width 5 height 8
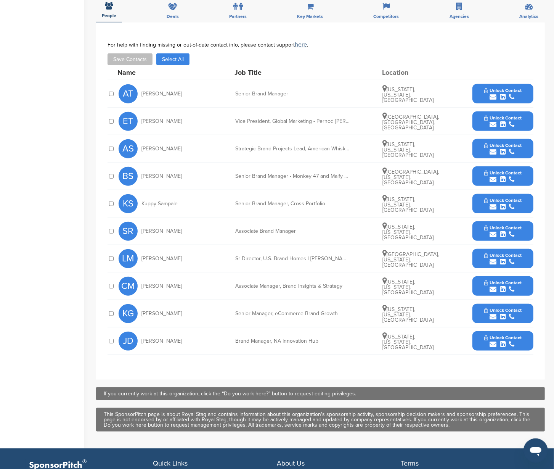
scroll to position [252, 0]
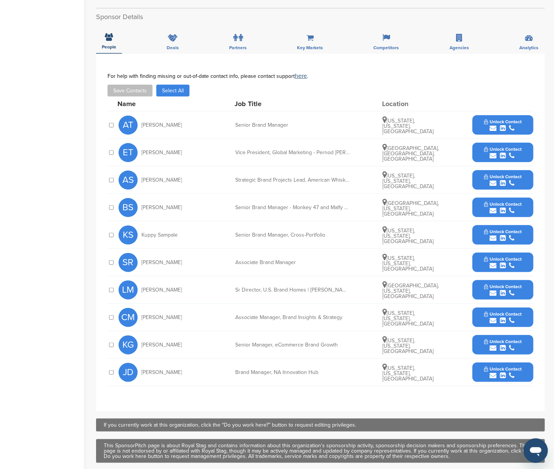
click at [520, 121] on span "Unlock Contact" at bounding box center [503, 121] width 38 height 5
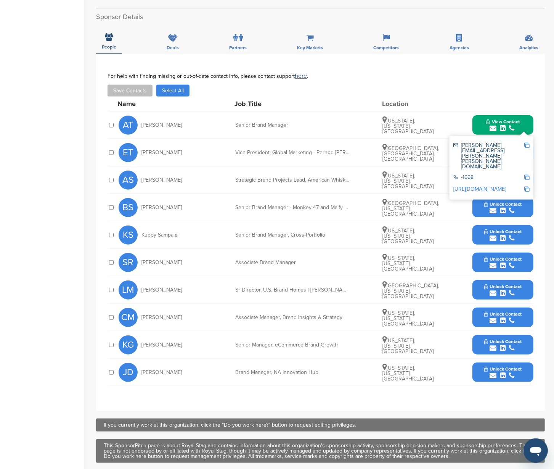
click at [526, 144] on img at bounding box center [526, 145] width 5 height 5
click at [521, 121] on button "View Contact" at bounding box center [503, 125] width 52 height 23
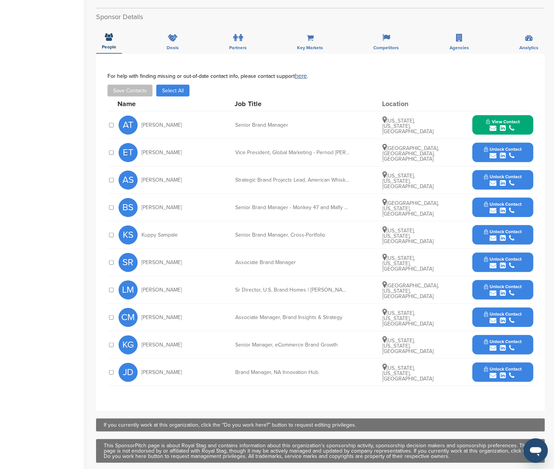
click at [524, 148] on button "Unlock Contact" at bounding box center [503, 152] width 56 height 23
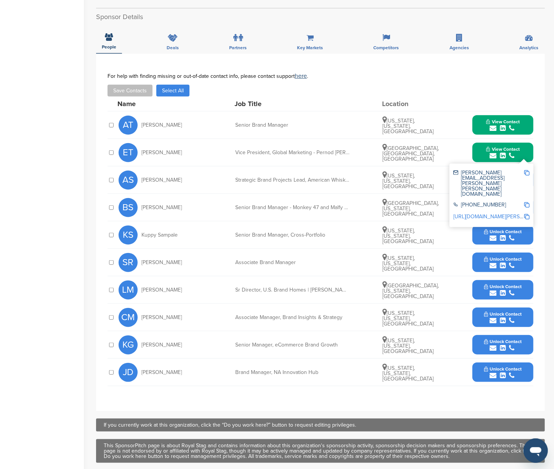
click at [525, 170] on img at bounding box center [526, 172] width 5 height 5
click at [522, 148] on button "View Contact" at bounding box center [503, 152] width 52 height 23
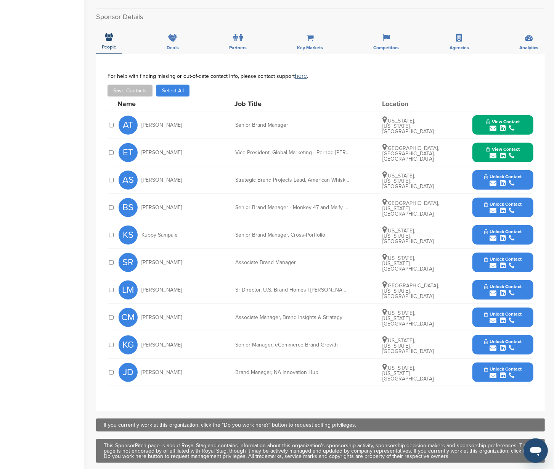
click at [525, 178] on button "Unlock Contact" at bounding box center [503, 179] width 56 height 23
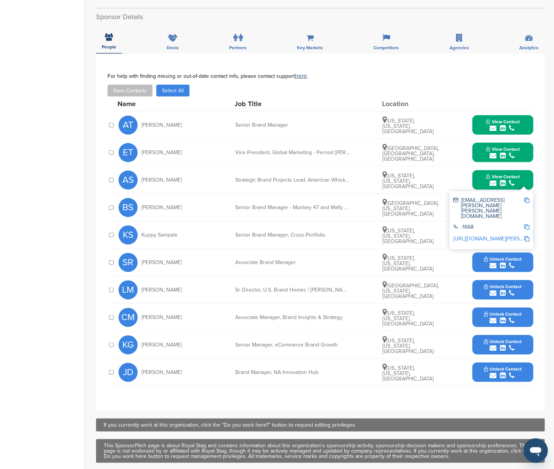
click at [527, 200] on img at bounding box center [526, 199] width 5 height 5
click at [522, 179] on button "View Contact" at bounding box center [503, 179] width 52 height 23
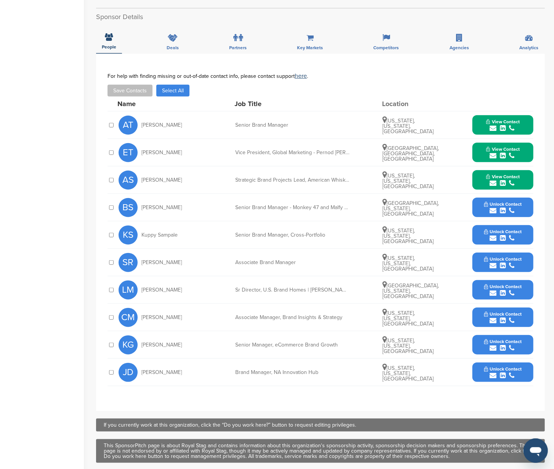
click at [523, 204] on button "Unlock Contact" at bounding box center [503, 207] width 56 height 23
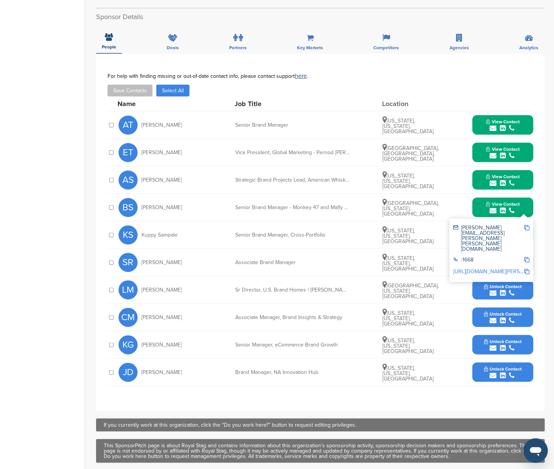
click at [528, 226] on img at bounding box center [526, 227] width 5 height 5
click at [523, 203] on button "View Contact" at bounding box center [503, 207] width 52 height 23
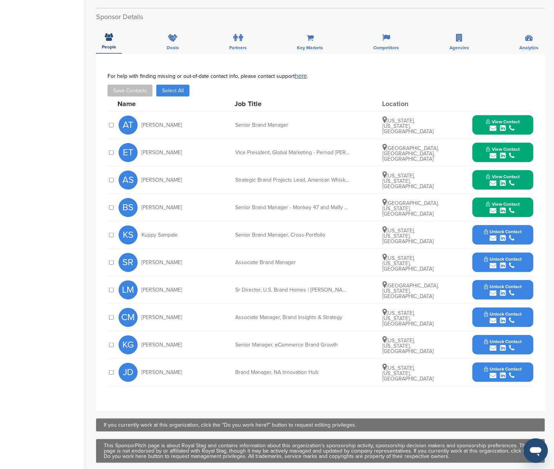
click at [522, 264] on div "submit" at bounding box center [503, 265] width 38 height 7
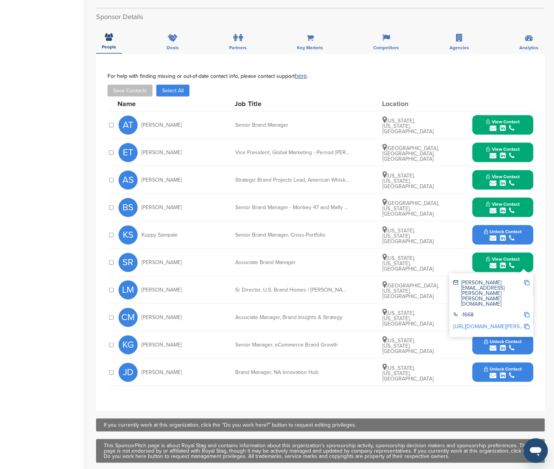
click at [528, 281] on img at bounding box center [526, 282] width 5 height 5
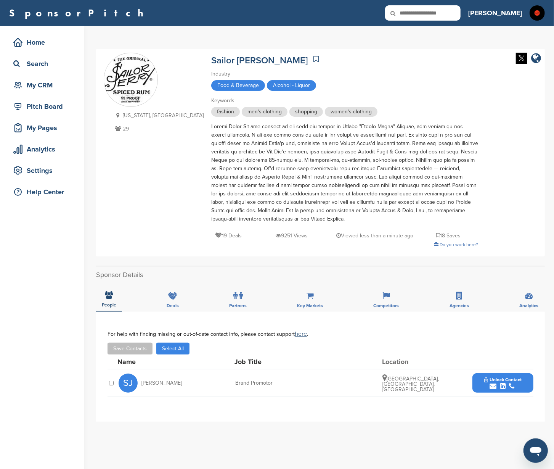
click at [522, 377] on button "Unlock Contact" at bounding box center [503, 382] width 56 height 23
click at [526, 400] on img at bounding box center [526, 402] width 5 height 5
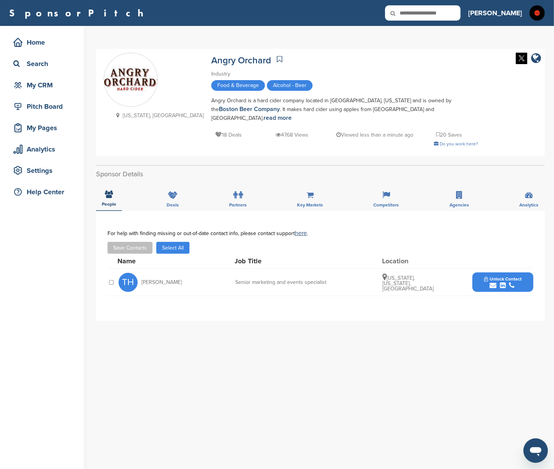
click at [523, 273] on button "Unlock Contact" at bounding box center [503, 282] width 56 height 23
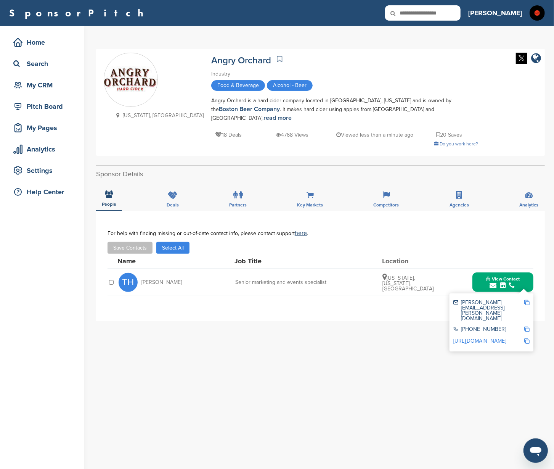
click at [525, 300] on img at bounding box center [526, 302] width 5 height 5
